Goal: Task Accomplishment & Management: Manage account settings

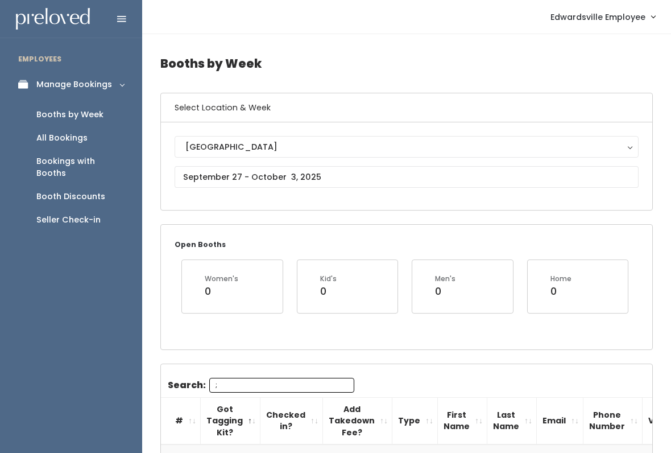
type input ";"
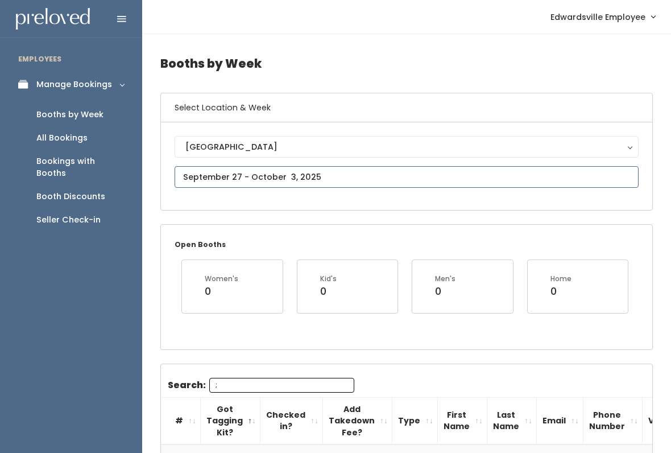
click at [320, 154] on body "EMPLOYEES Manage Bookings Booths by Week All Bookings Bookings with Booths Boot…" at bounding box center [335, 277] width 671 height 554
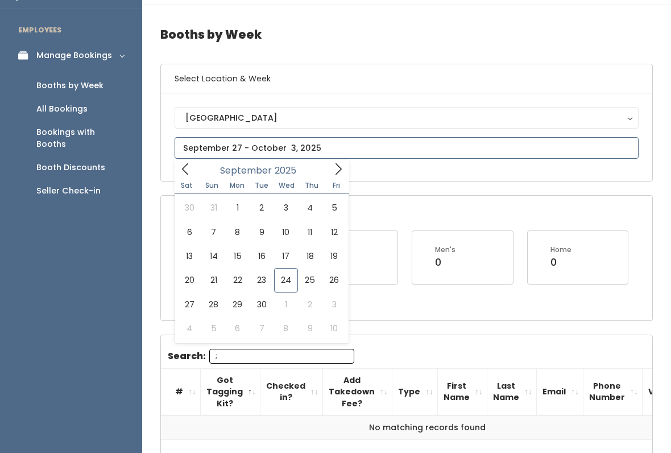
click at [343, 171] on icon at bounding box center [338, 169] width 13 height 13
click at [328, 171] on span at bounding box center [339, 169] width 22 height 18
type input "November 15 to November 21"
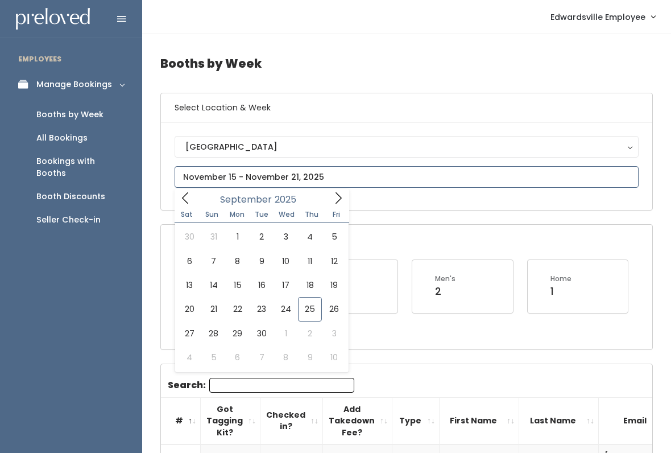
click at [337, 205] on span at bounding box center [339, 198] width 22 height 18
click at [339, 206] on span at bounding box center [339, 198] width 22 height 18
click at [342, 207] on span at bounding box center [339, 198] width 22 height 18
click at [204, 193] on div "December 2025" at bounding box center [261, 198] width 131 height 18
click at [193, 200] on span at bounding box center [186, 198] width 22 height 18
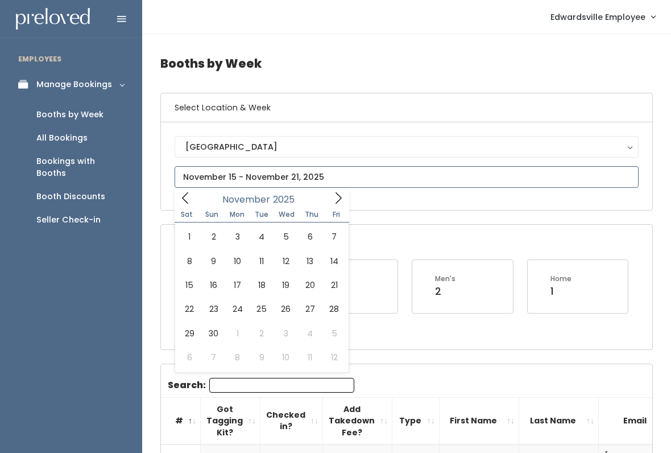
type input "November 22 to November 28"
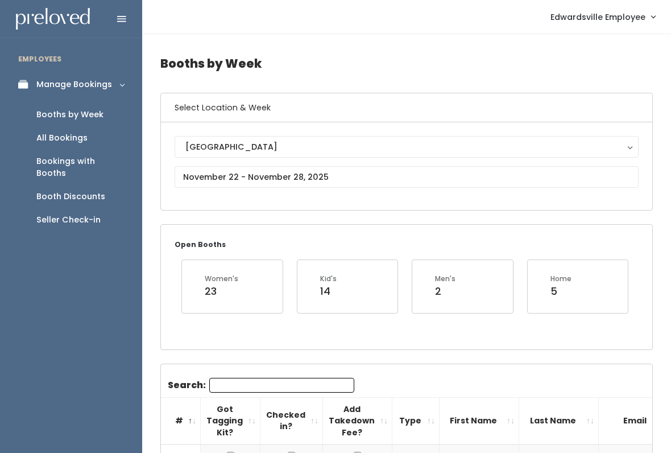
click at [204, 158] on button "[GEOGRAPHIC_DATA]" at bounding box center [407, 147] width 464 height 22
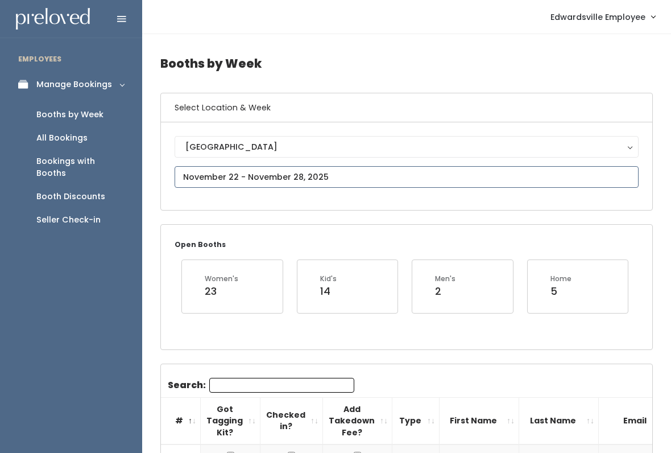
click at [208, 175] on input "text" at bounding box center [407, 177] width 464 height 22
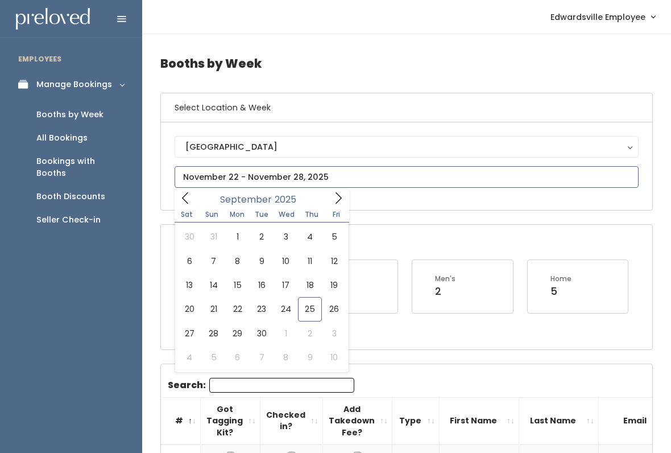
click at [333, 206] on span at bounding box center [339, 198] width 22 height 18
click at [337, 199] on icon at bounding box center [338, 198] width 13 height 13
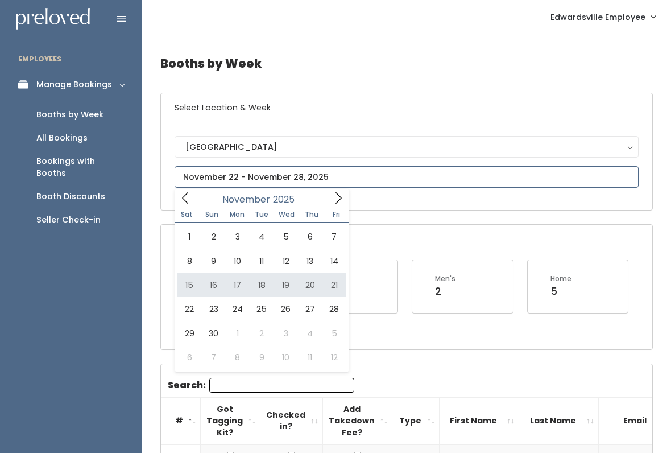
type input "November 15 to November 21"
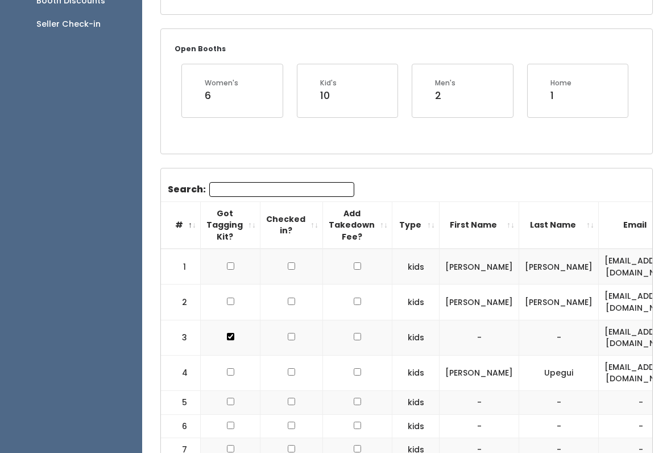
scroll to position [197, 0]
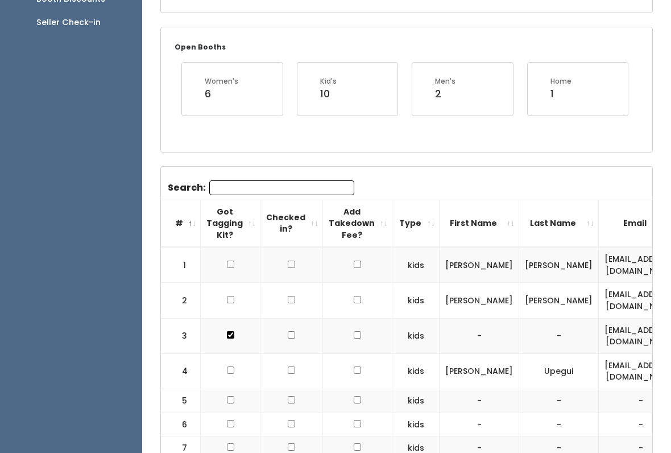
click at [284, 200] on th "Checked in?" at bounding box center [292, 223] width 63 height 47
click at [306, 185] on input "Search:" at bounding box center [281, 187] width 145 height 15
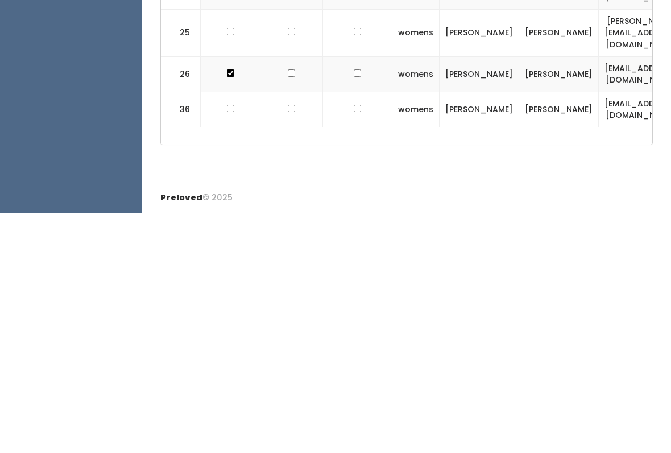
scroll to position [0, 7]
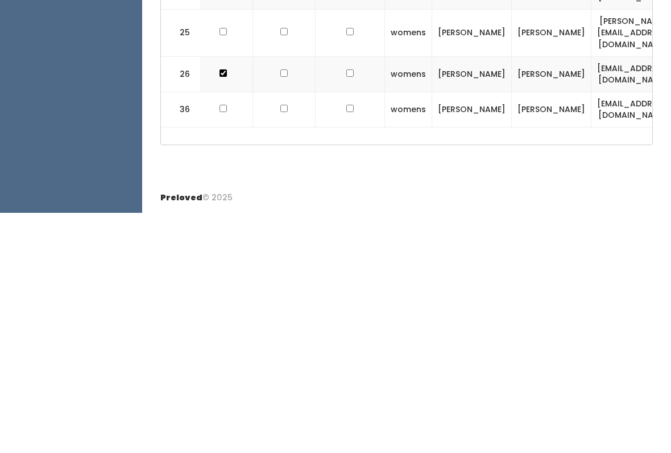
type input "K"
click at [439, 423] on div "Preloved © 2025" at bounding box center [406, 438] width 529 height 30
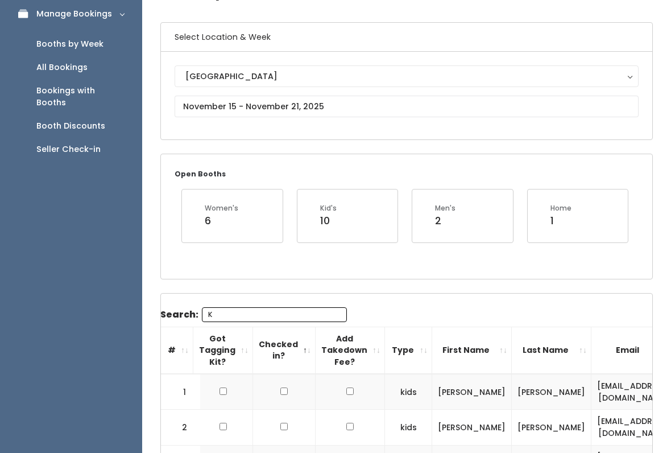
scroll to position [85, 0]
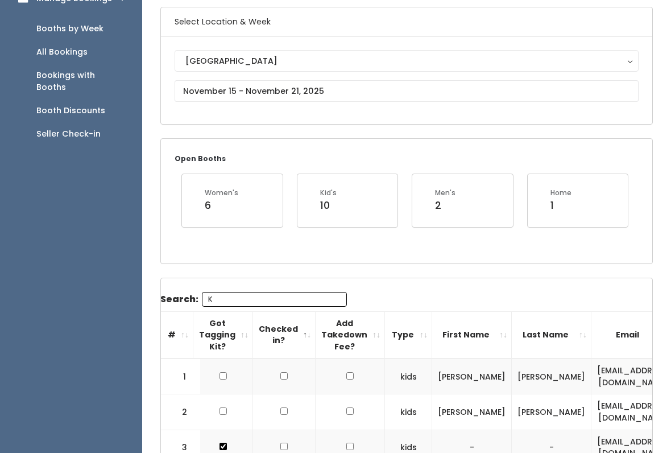
click at [317, 293] on input "K" at bounding box center [274, 299] width 145 height 15
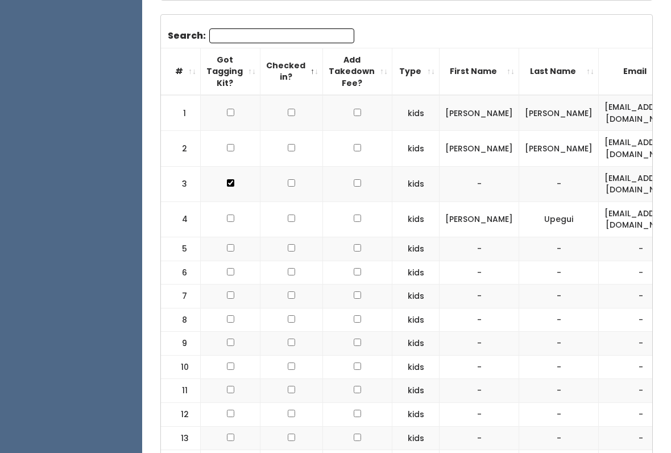
scroll to position [348, 0]
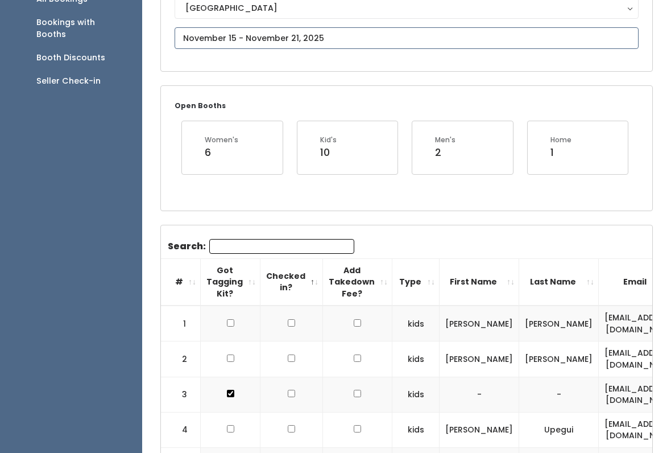
click at [389, 39] on input "text" at bounding box center [407, 38] width 464 height 22
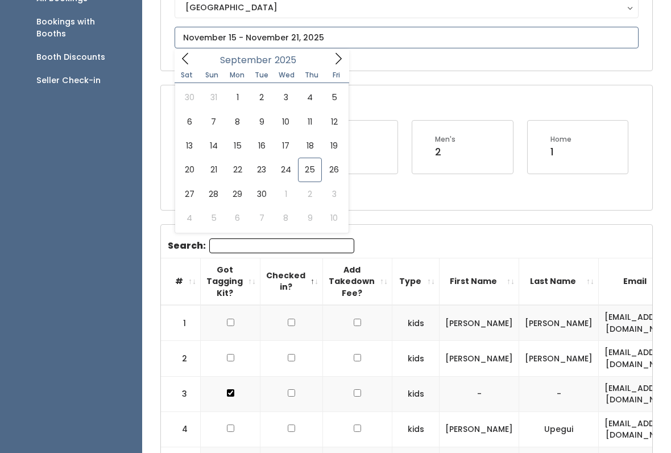
scroll to position [139, 0]
click at [323, 67] on div "September 2025" at bounding box center [261, 59] width 131 height 18
click at [336, 62] on icon at bounding box center [338, 58] width 13 height 13
click at [337, 63] on icon at bounding box center [338, 58] width 13 height 13
type input "November 29 to December 5"
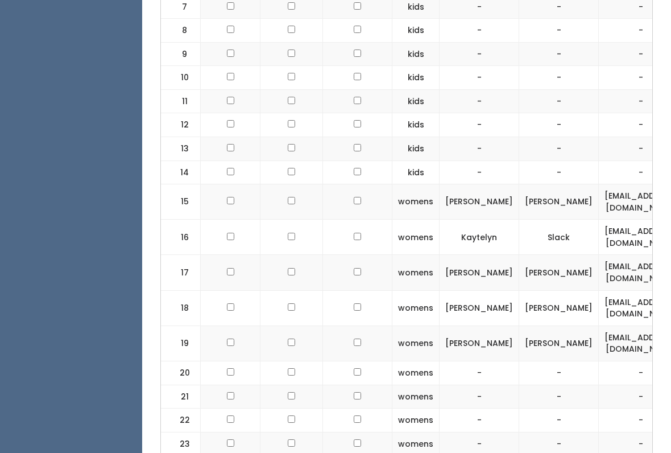
scroll to position [630, 0]
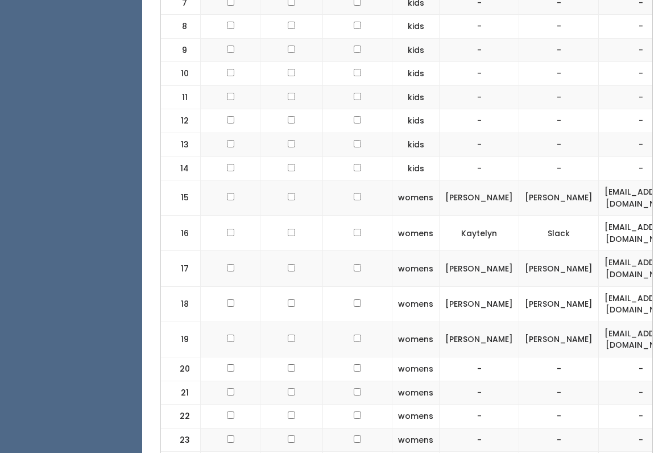
click at [230, 335] on input "checkbox" at bounding box center [230, 338] width 7 height 7
checkbox input "true"
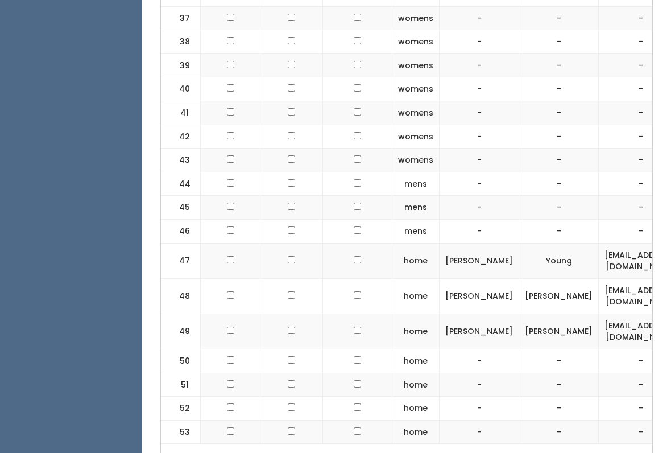
scroll to position [1383, 0]
click at [227, 328] on input "checkbox" at bounding box center [230, 331] width 7 height 7
checkbox input "true"
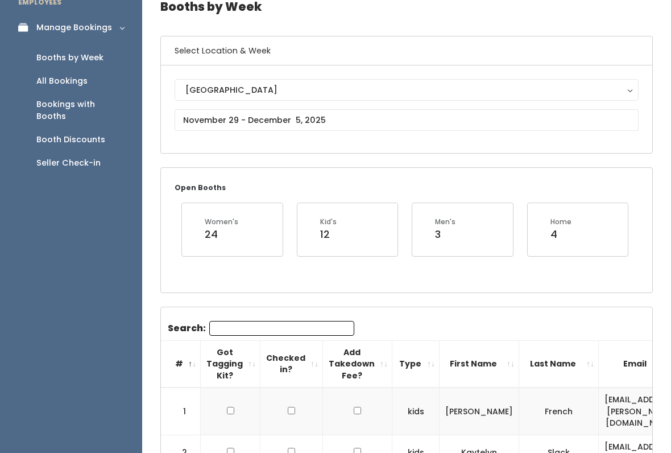
scroll to position [0, 0]
